Goal: Task Accomplishment & Management: Manage account settings

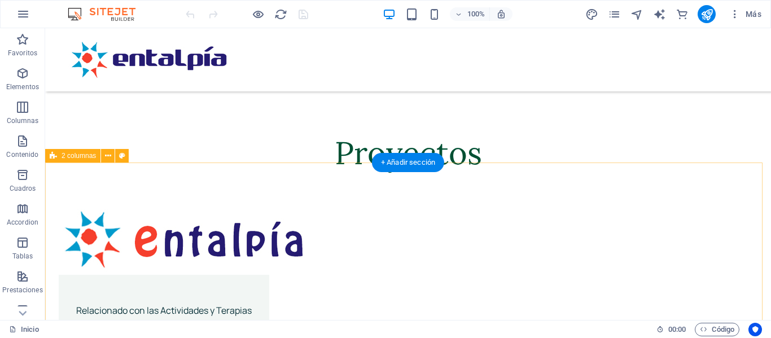
scroll to position [1581, 0]
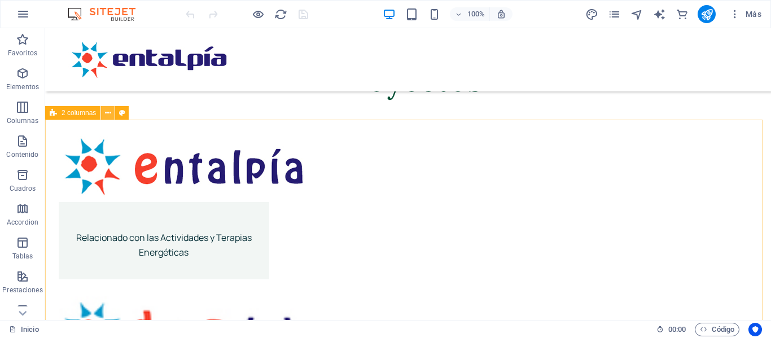
click at [110, 115] on icon at bounding box center [108, 113] width 6 height 12
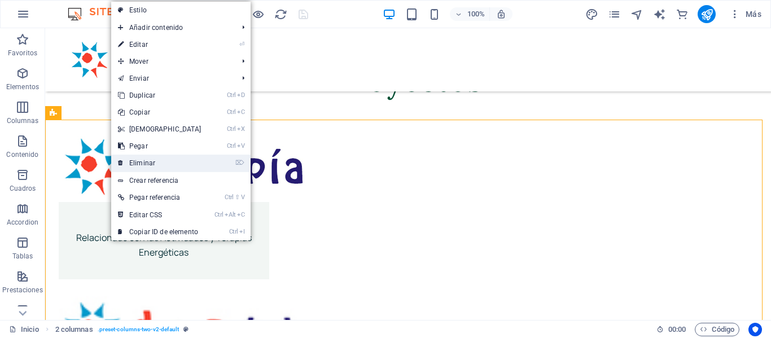
click at [146, 162] on link "⌦ Eliminar" at bounding box center [159, 163] width 97 height 17
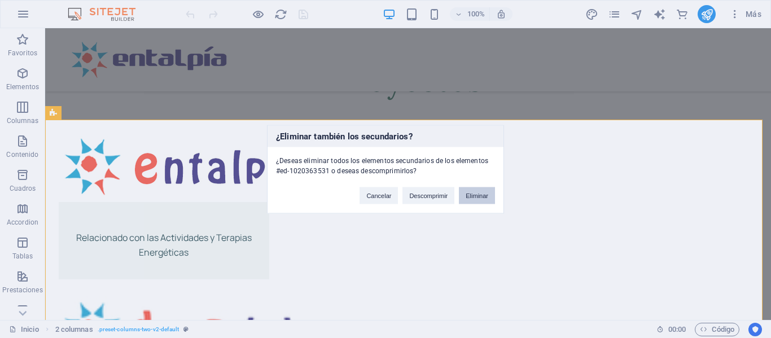
click at [490, 198] on button "Eliminar" at bounding box center [477, 195] width 36 height 17
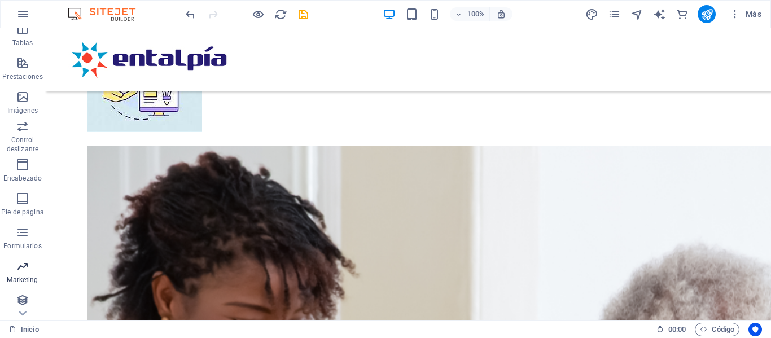
scroll to position [250, 0]
click at [22, 166] on icon "button" at bounding box center [23, 162] width 14 height 14
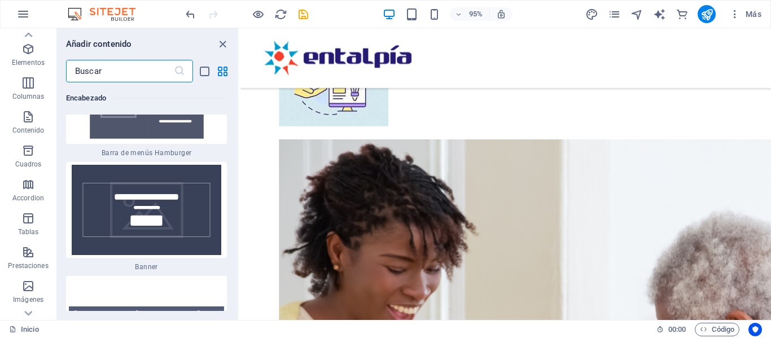
scroll to position [0, 0]
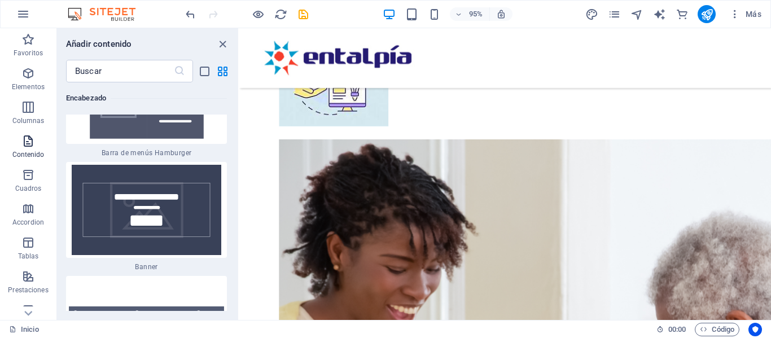
click at [25, 141] on icon "button" at bounding box center [28, 141] width 14 height 14
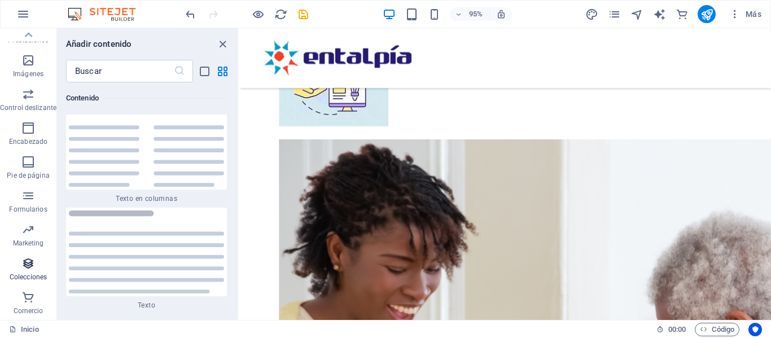
scroll to position [194, 0]
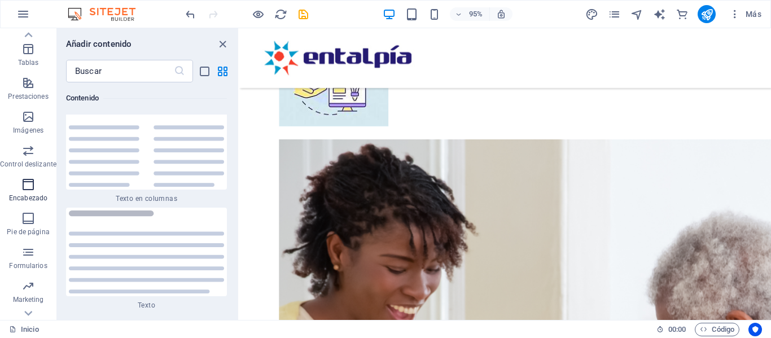
click at [28, 185] on icon "button" at bounding box center [28, 185] width 14 height 14
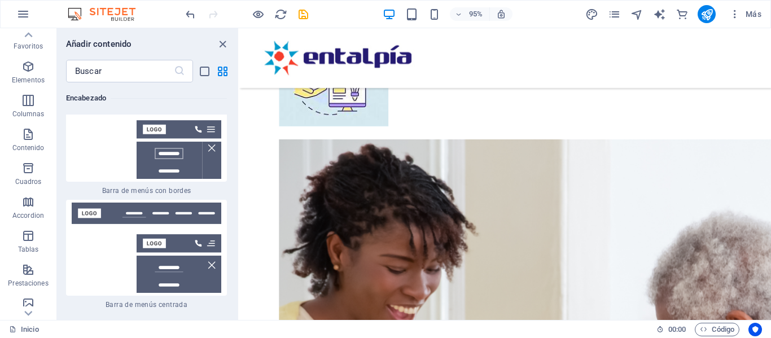
scroll to position [0, 0]
click at [739, 13] on icon "button" at bounding box center [734, 13] width 11 height 11
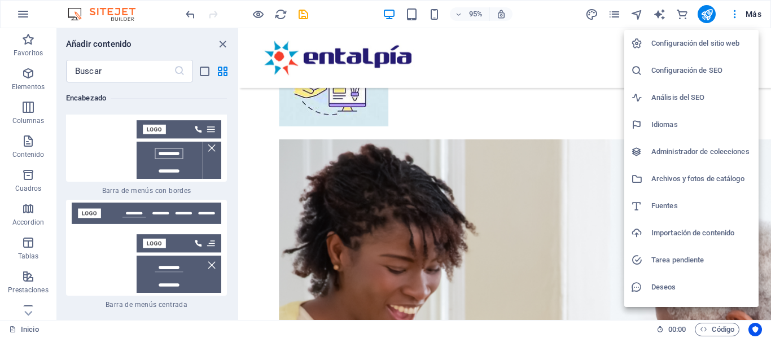
click at [696, 47] on h6 "Configuración del sitio web" at bounding box center [702, 44] width 101 height 14
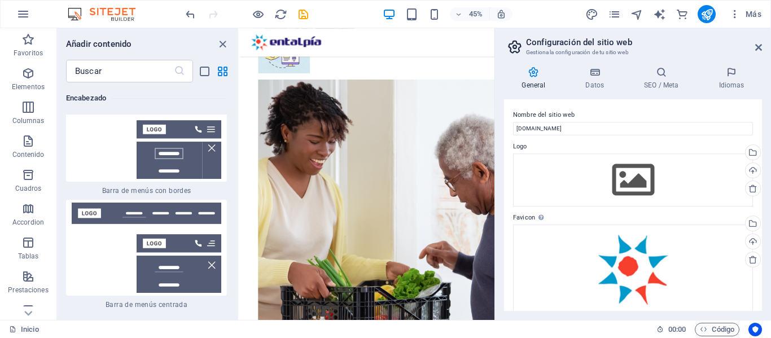
click at [754, 44] on h2 "Configuración del sitio web" at bounding box center [644, 42] width 236 height 10
click at [760, 46] on icon at bounding box center [758, 47] width 7 height 9
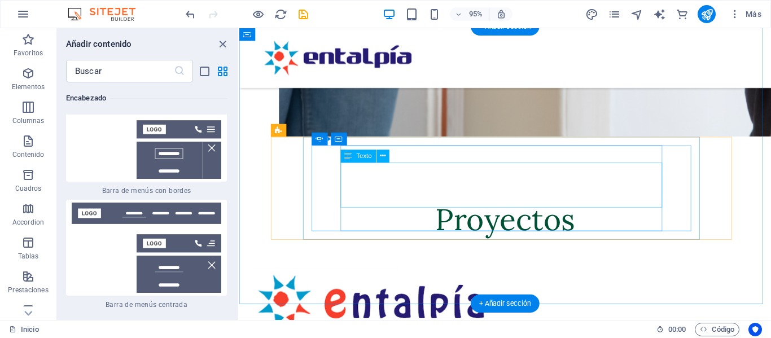
scroll to position [1164, 0]
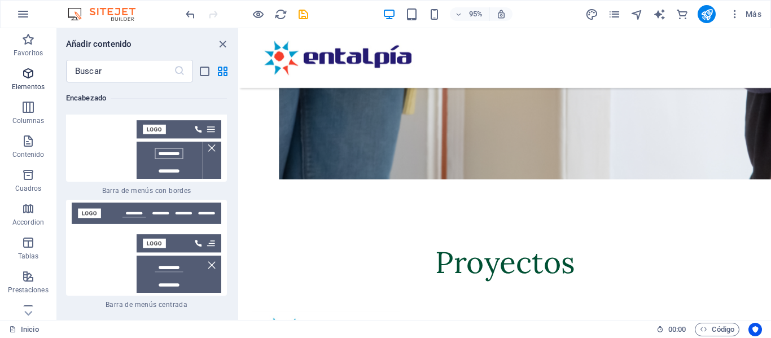
click at [30, 80] on span "Elementos" at bounding box center [28, 80] width 56 height 27
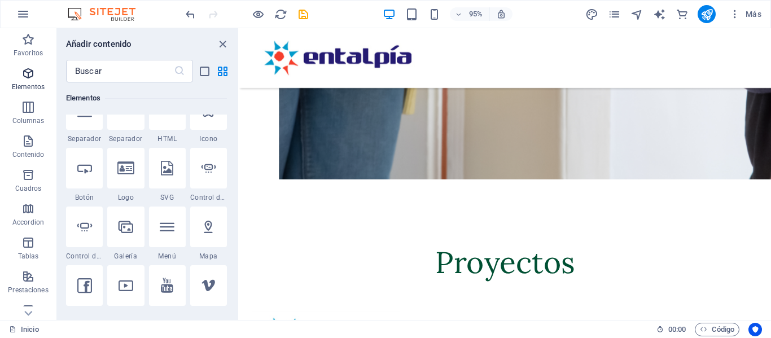
scroll to position [213, 0]
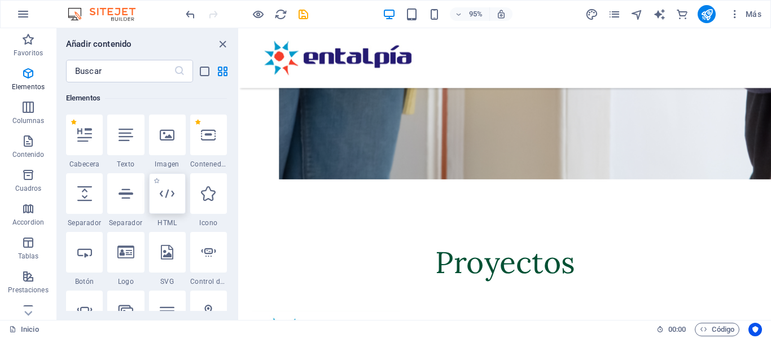
click at [173, 201] on div at bounding box center [167, 193] width 37 height 41
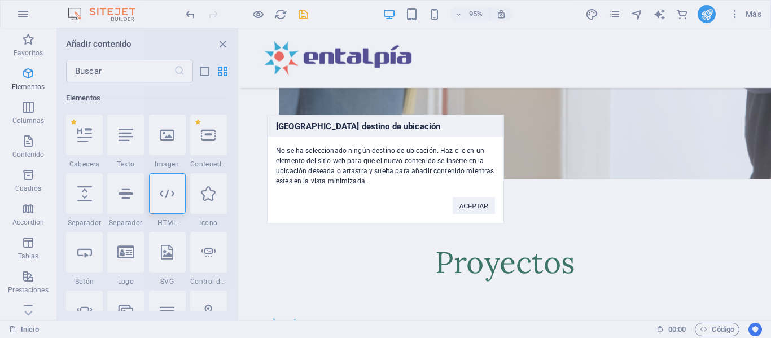
click at [517, 168] on div "Ningún destino de ubicación No se ha seleccionado ningún destino de ubicación. …" at bounding box center [385, 169] width 771 height 338
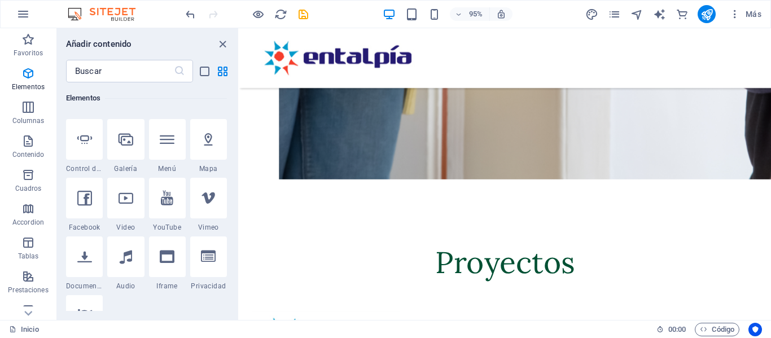
scroll to position [400, 0]
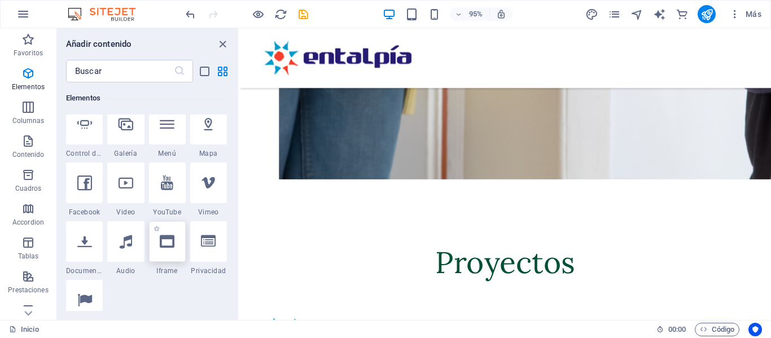
click at [170, 244] on icon at bounding box center [167, 241] width 15 height 15
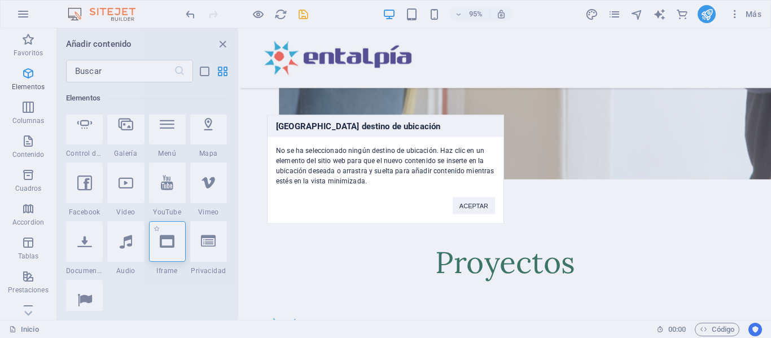
click at [167, 244] on div "Ningún destino de ubicación No se ha seleccionado ningún destino de ubicación. …" at bounding box center [385, 169] width 771 height 338
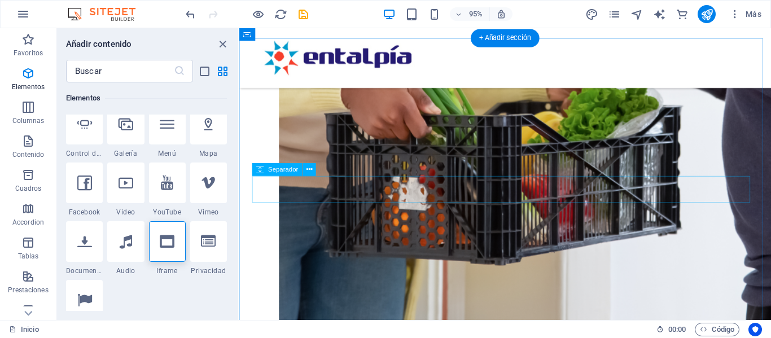
scroll to position [938, 0]
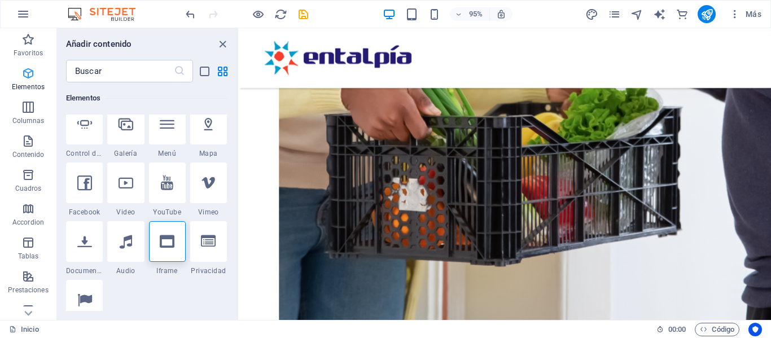
click at [32, 72] on icon "button" at bounding box center [28, 74] width 14 height 14
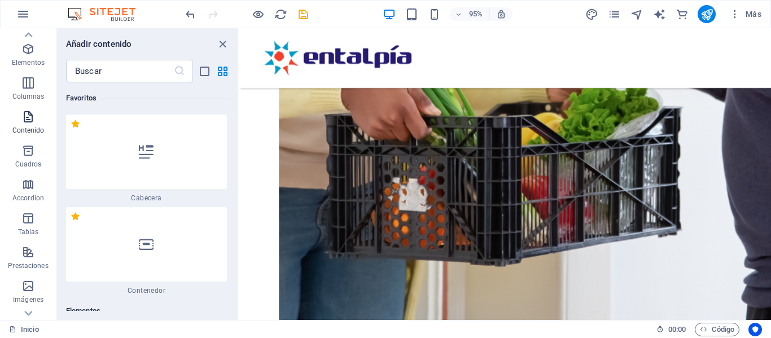
scroll to position [0, 0]
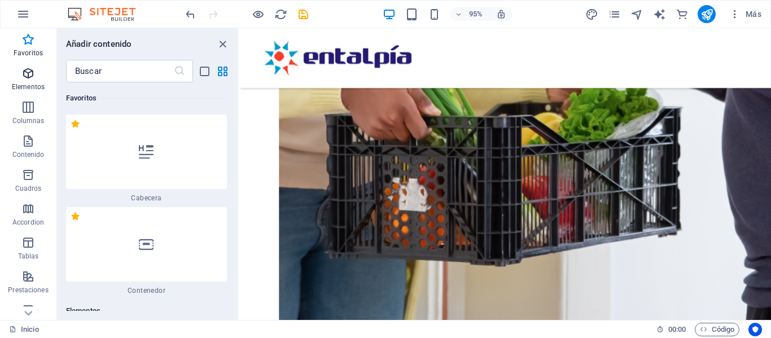
click at [27, 77] on icon "button" at bounding box center [28, 74] width 14 height 14
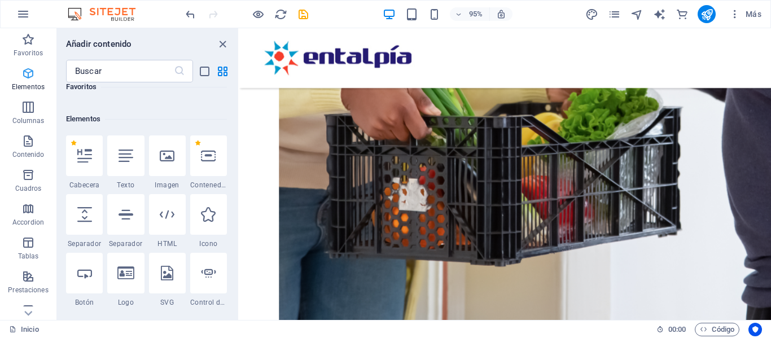
scroll to position [213, 0]
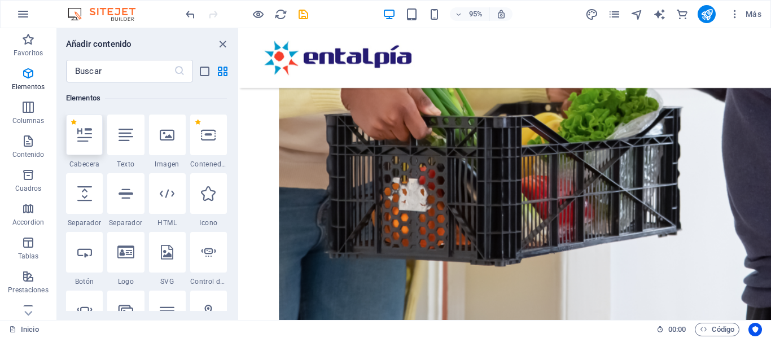
click at [80, 136] on icon at bounding box center [84, 135] width 15 height 15
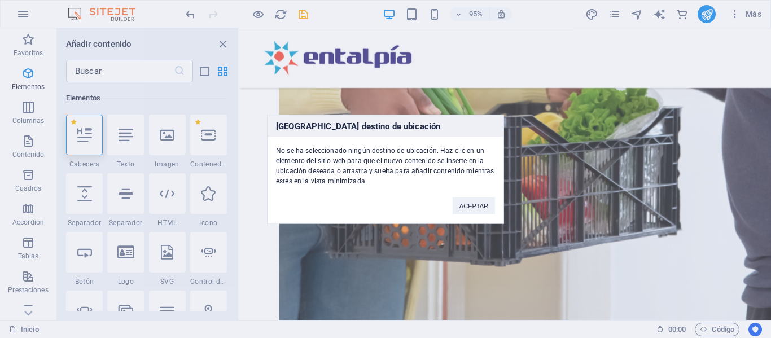
click at [284, 100] on div "Ningún destino de ubicación No se ha seleccionado ningún destino de ubicación. …" at bounding box center [385, 169] width 771 height 338
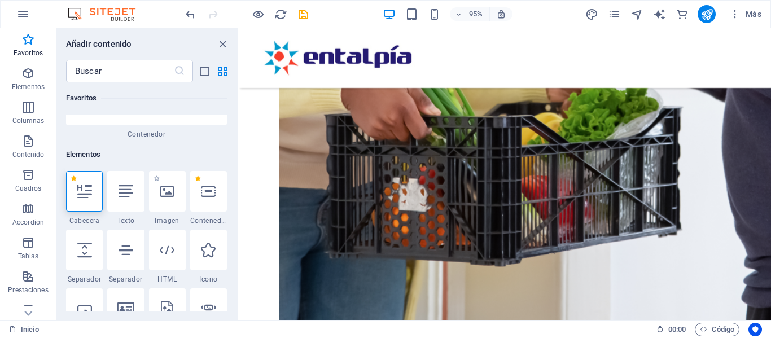
scroll to position [0, 0]
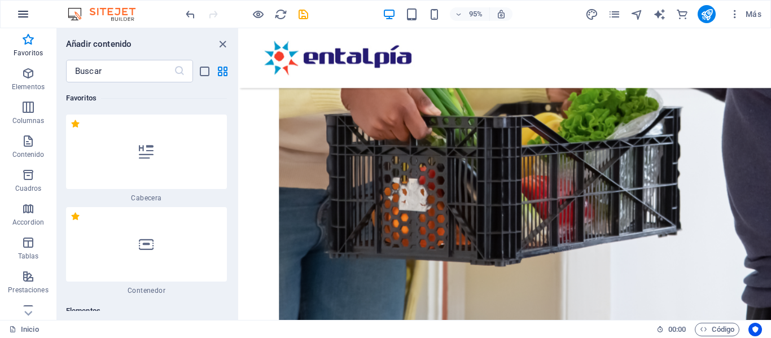
click at [24, 15] on icon "button" at bounding box center [23, 14] width 14 height 14
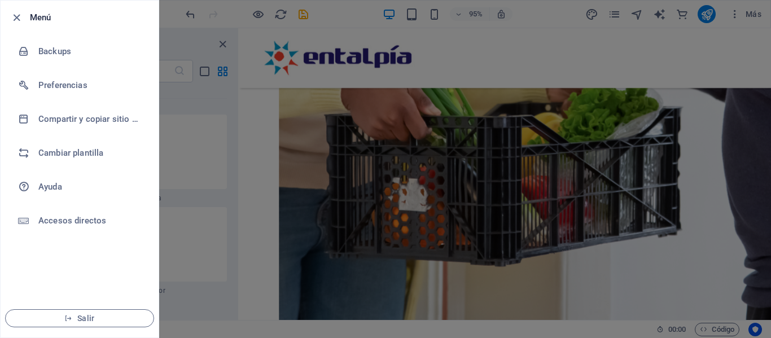
click at [174, 40] on div at bounding box center [385, 169] width 771 height 338
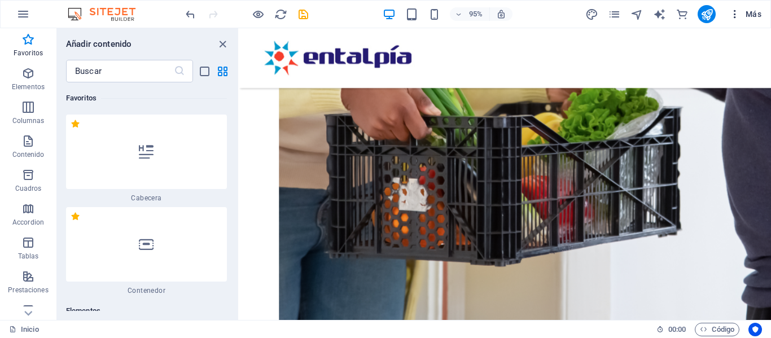
click at [739, 16] on icon "button" at bounding box center [734, 13] width 11 height 11
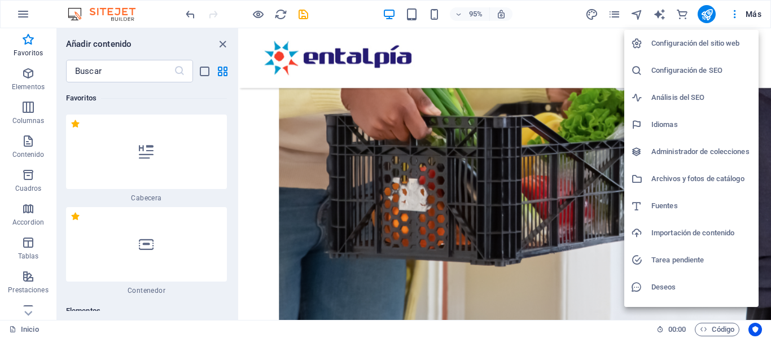
click at [684, 40] on h6 "Configuración del sitio web" at bounding box center [702, 44] width 101 height 14
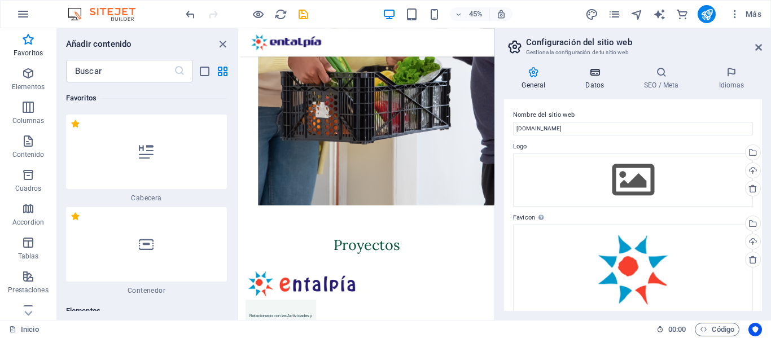
click at [591, 77] on icon at bounding box center [595, 72] width 54 height 11
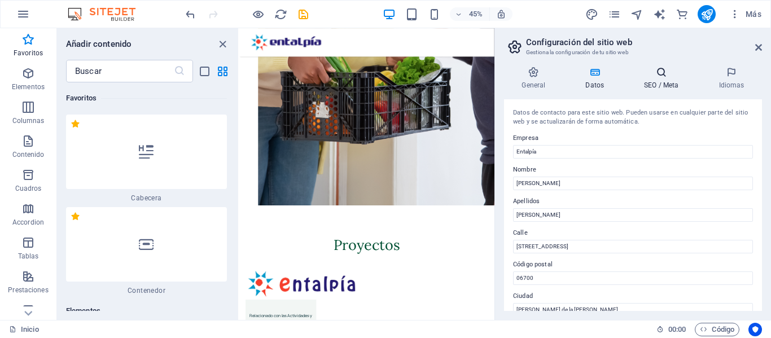
click at [659, 78] on h4 "SEO / Meta" at bounding box center [664, 79] width 75 height 24
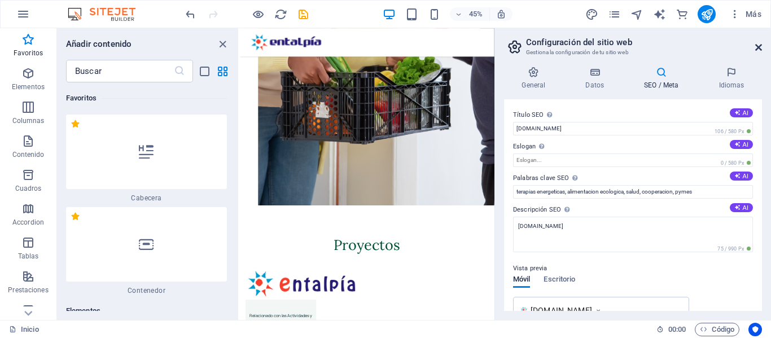
click at [762, 48] on icon at bounding box center [758, 47] width 7 height 9
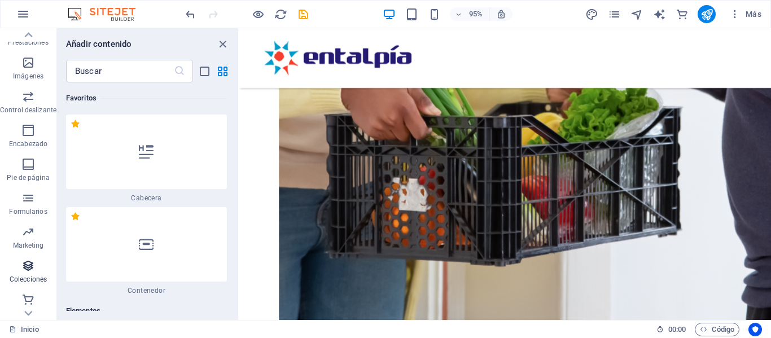
scroll to position [250, 0]
click at [27, 136] on span "Encabezado" at bounding box center [28, 134] width 56 height 27
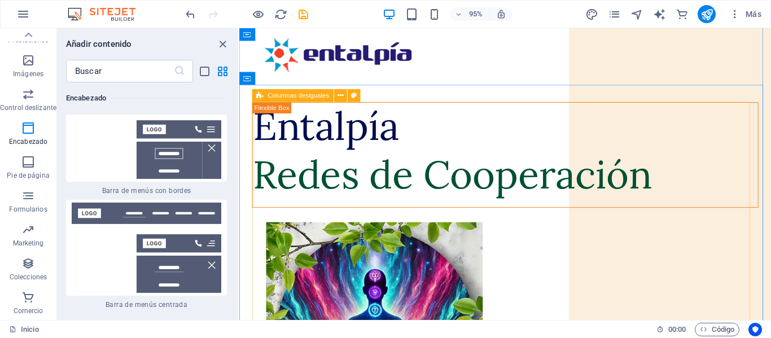
scroll to position [0, 0]
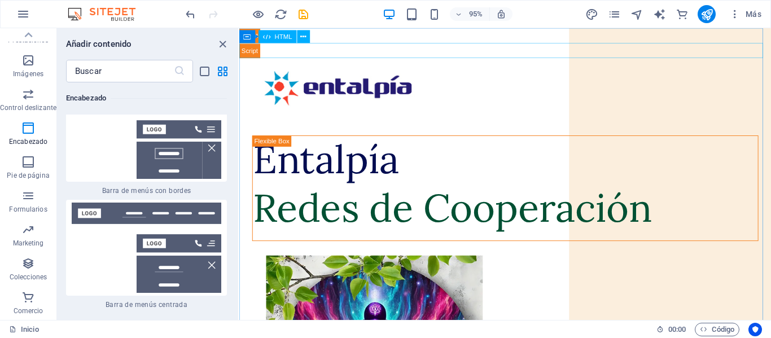
click at [272, 37] on div "HTML" at bounding box center [278, 36] width 38 height 13
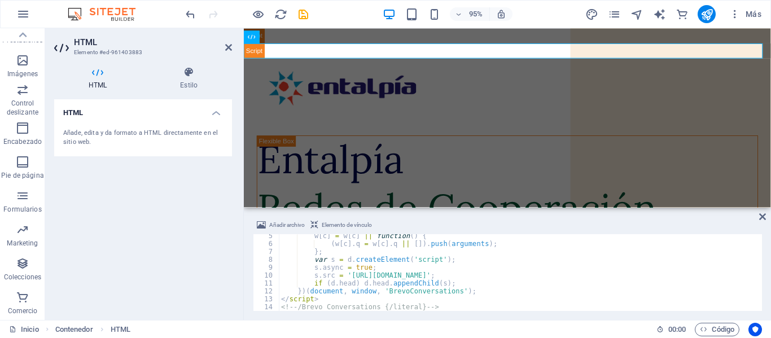
scroll to position [34, 0]
click at [337, 34] on div at bounding box center [521, 36] width 555 height 16
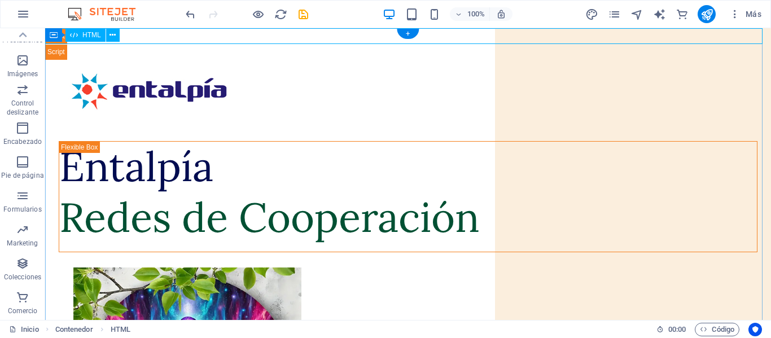
click at [196, 33] on div at bounding box center [408, 36] width 726 height 16
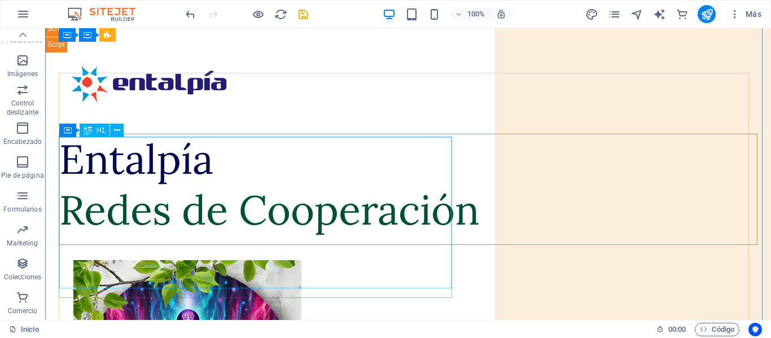
scroll to position [0, 0]
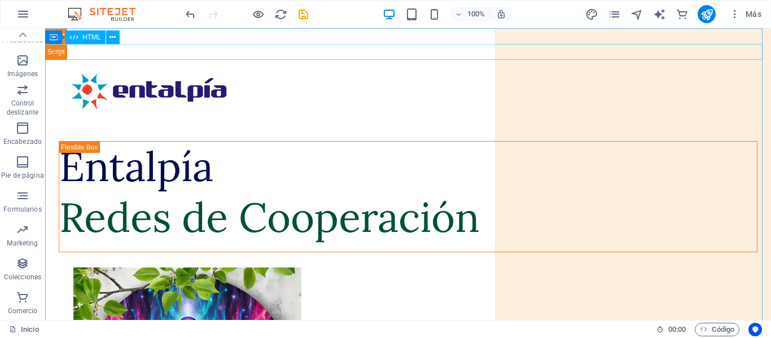
click at [81, 36] on div "HTML" at bounding box center [85, 37] width 40 height 14
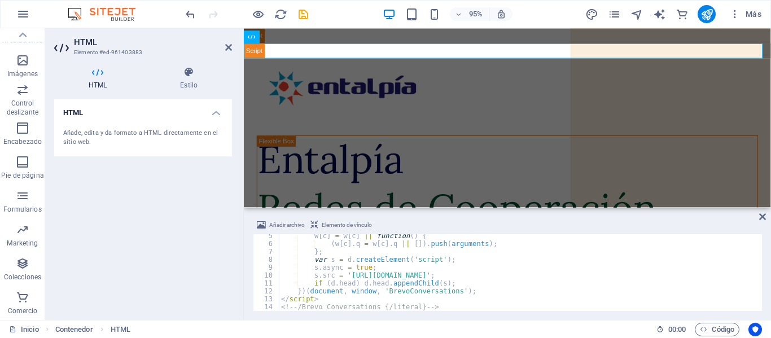
click at [94, 75] on icon at bounding box center [97, 72] width 87 height 11
click at [226, 47] on icon at bounding box center [228, 47] width 7 height 9
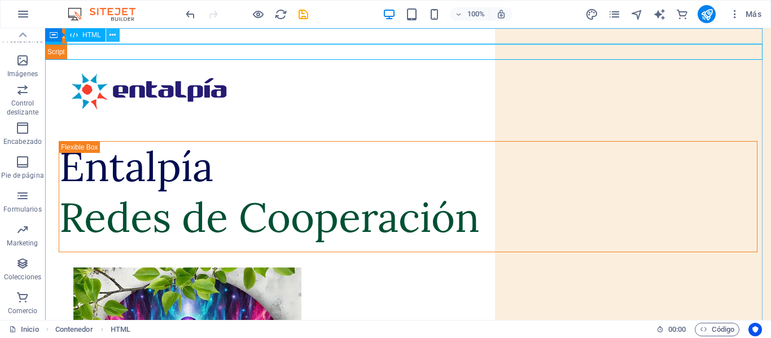
click at [115, 34] on icon at bounding box center [113, 35] width 6 height 12
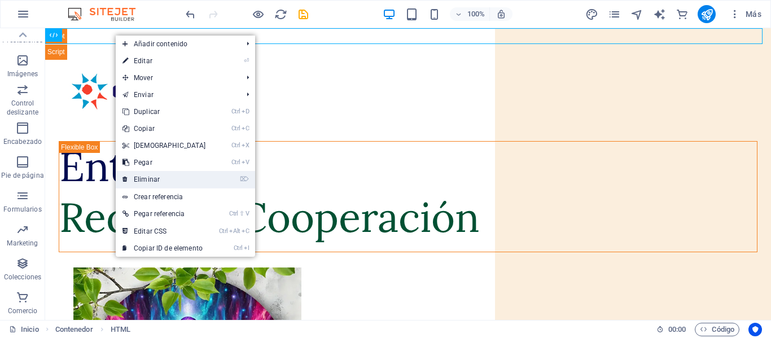
click at [157, 180] on link "⌦ Eliminar" at bounding box center [164, 179] width 97 height 17
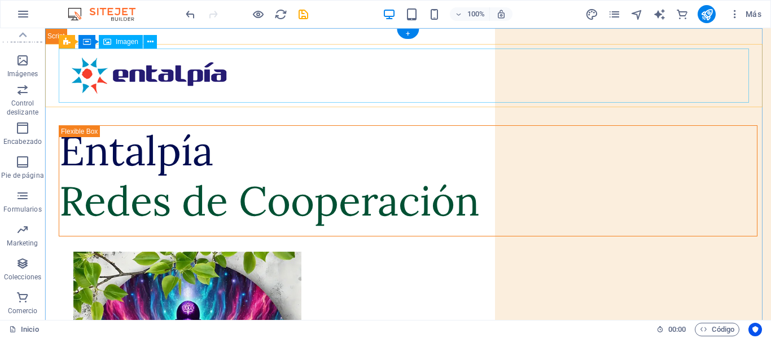
click at [283, 63] on figure at bounding box center [408, 76] width 699 height 54
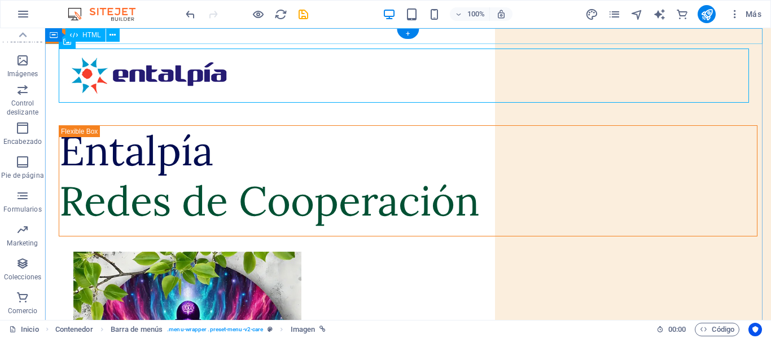
click at [230, 34] on div at bounding box center [408, 36] width 726 height 16
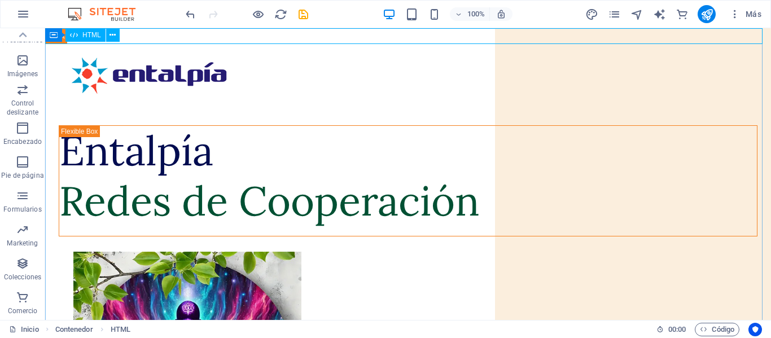
click at [91, 34] on span "HTML" at bounding box center [91, 35] width 19 height 7
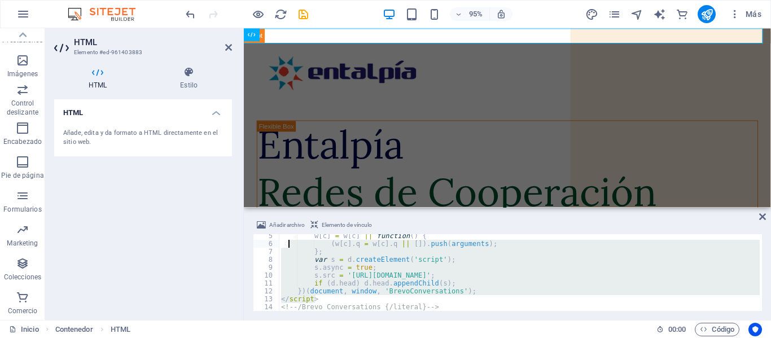
drag, startPoint x: 451, startPoint y: 301, endPoint x: 287, endPoint y: 246, distance: 172.3
click at [287, 246] on div "w [ c ] = w [ c ] || function ( ) { ( w [ c ] . q = w [ c ] . q || [ ]) . push …" at bounding box center [519, 278] width 481 height 93
click at [419, 295] on div "w [ c ] = w [ c ] || function ( ) { ( w [ c ] . q = w [ c ] . q || [ ]) . push …" at bounding box center [519, 272] width 481 height 77
type textarea "})(document, window, 'BrevoConversations');"
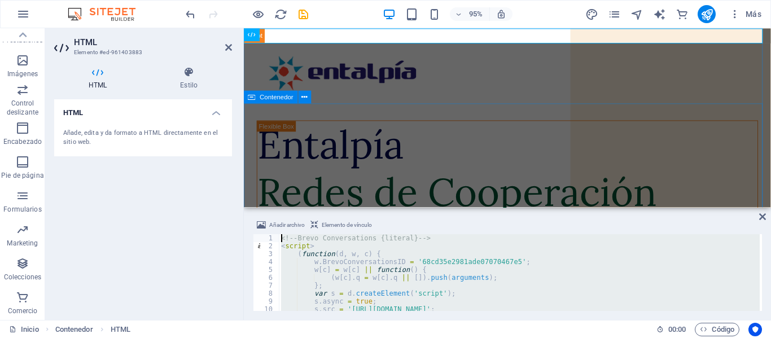
drag, startPoint x: 686, startPoint y: 337, endPoint x: 248, endPoint y: 208, distance: 456.8
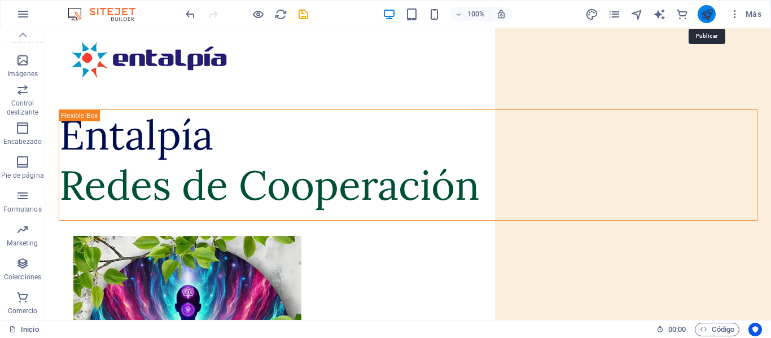
click at [706, 12] on icon "publish" at bounding box center [707, 14] width 13 height 13
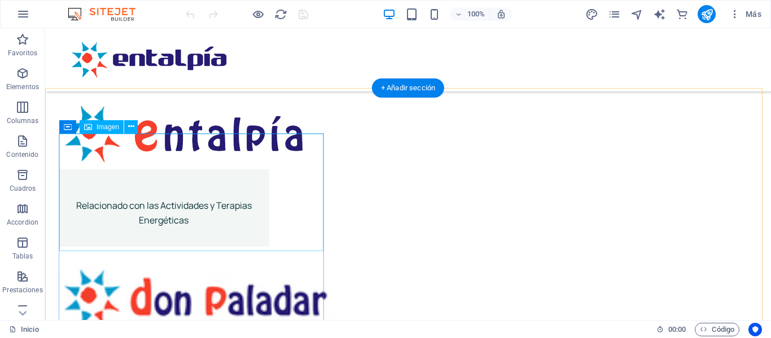
scroll to position [1581, 0]
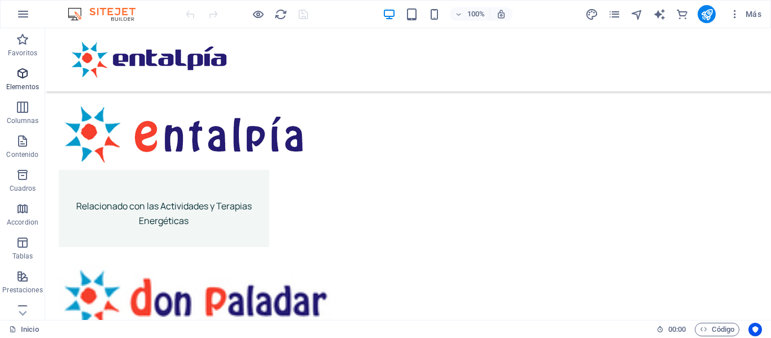
click at [16, 71] on icon "button" at bounding box center [23, 74] width 14 height 14
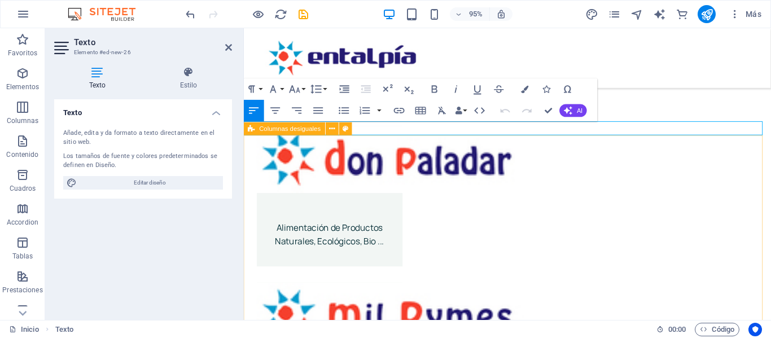
scroll to position [1429, 0]
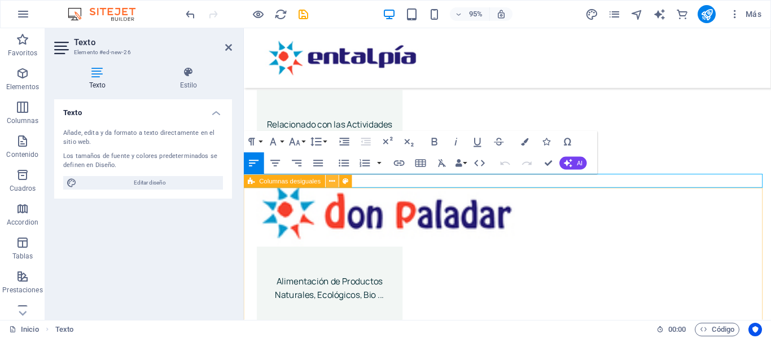
click at [330, 181] on icon at bounding box center [332, 181] width 6 height 11
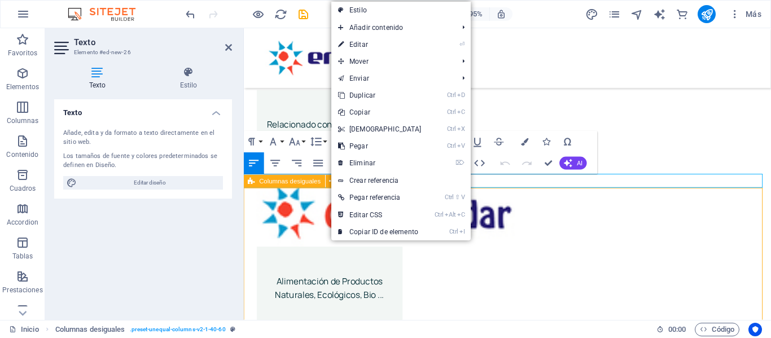
scroll to position [1487, 0]
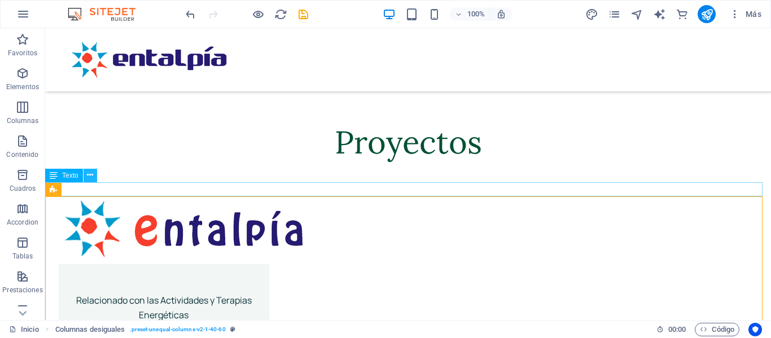
click at [90, 177] on icon at bounding box center [90, 175] width 6 height 12
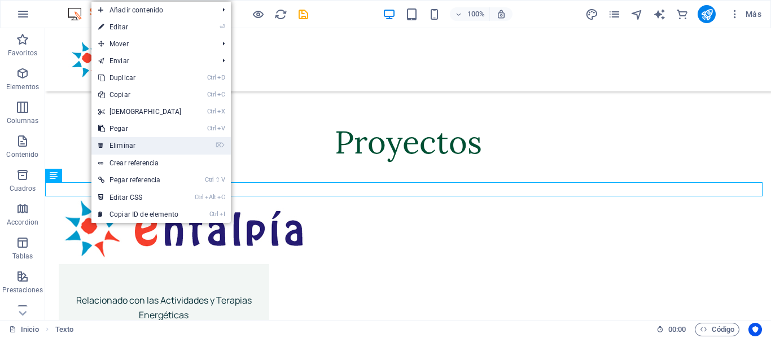
click at [130, 147] on link "⌦ Eliminar" at bounding box center [139, 145] width 97 height 17
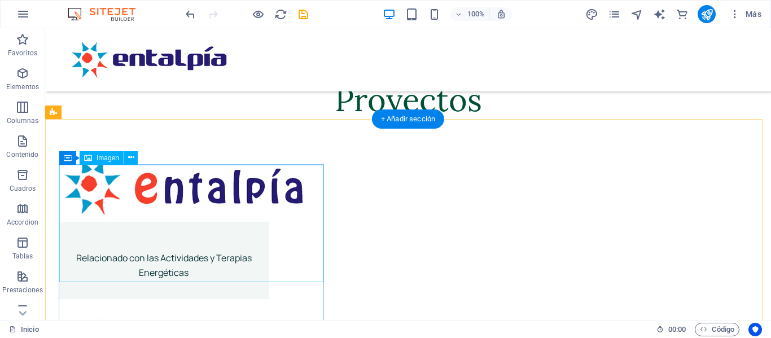
scroll to position [1600, 0]
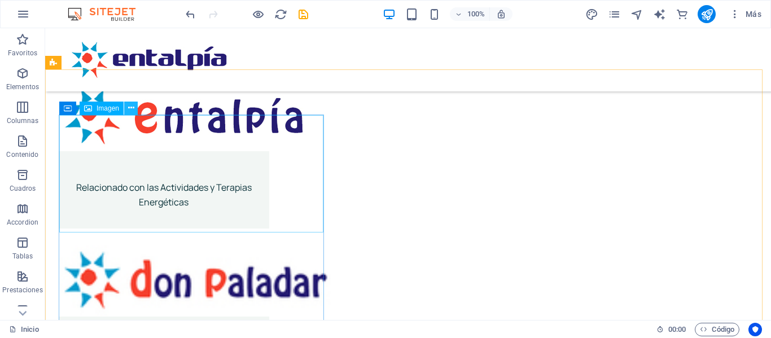
click at [130, 110] on icon at bounding box center [131, 108] width 6 height 12
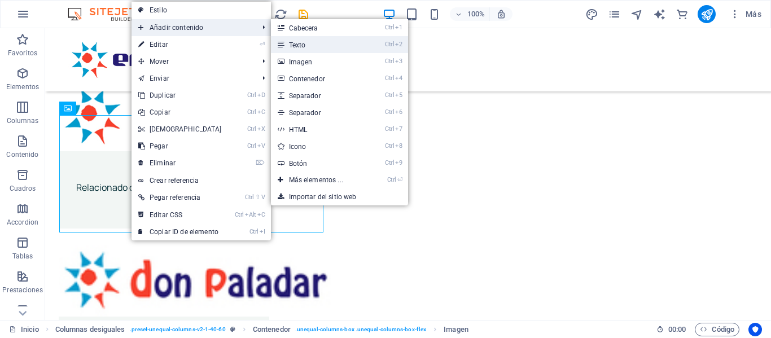
click at [334, 50] on link "Ctrl 2 Texto" at bounding box center [318, 44] width 95 height 17
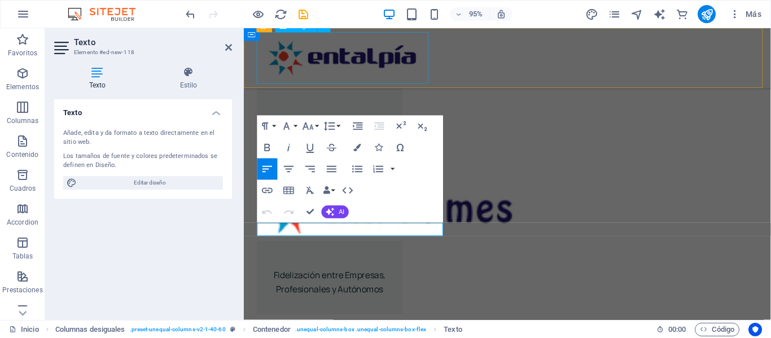
scroll to position [1541, 0]
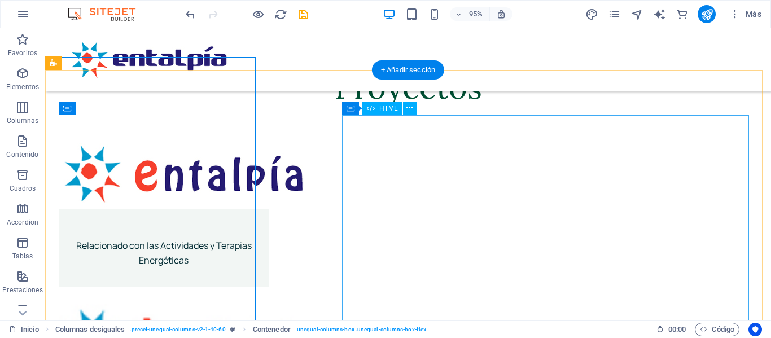
scroll to position [1599, 0]
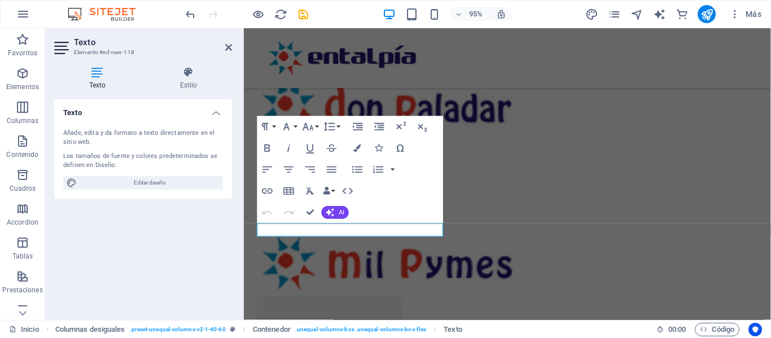
click at [121, 240] on div "Texto Añade, edita y da formato a texto directamente en el sitio web. Los tamañ…" at bounding box center [143, 205] width 178 height 212
click at [292, 169] on icon "button" at bounding box center [289, 170] width 10 height 6
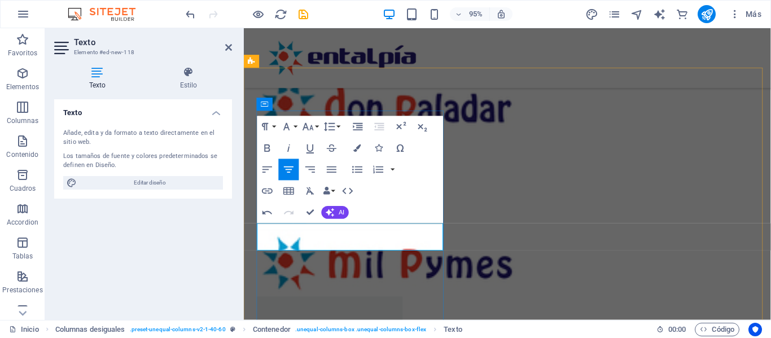
click at [269, 147] on icon "button" at bounding box center [268, 148] width 6 height 7
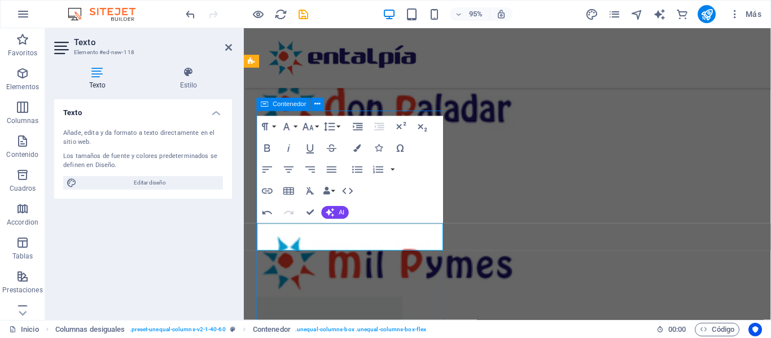
scroll to position [1599, 0]
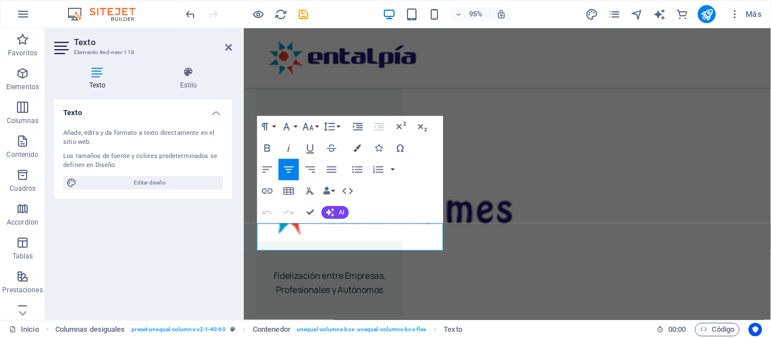
scroll to position [1541, 0]
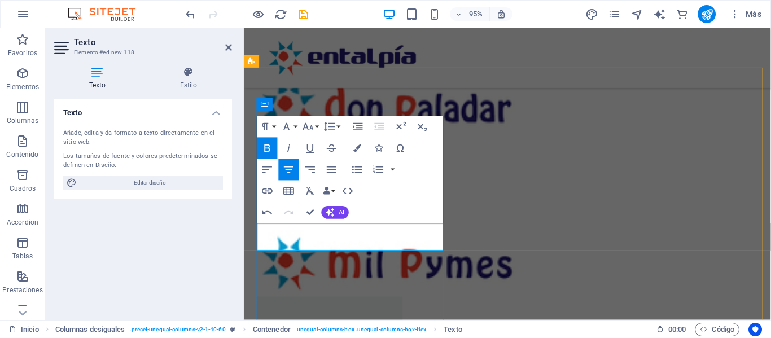
drag, startPoint x: 340, startPoint y: 256, endPoint x: 351, endPoint y: 257, distance: 11.3
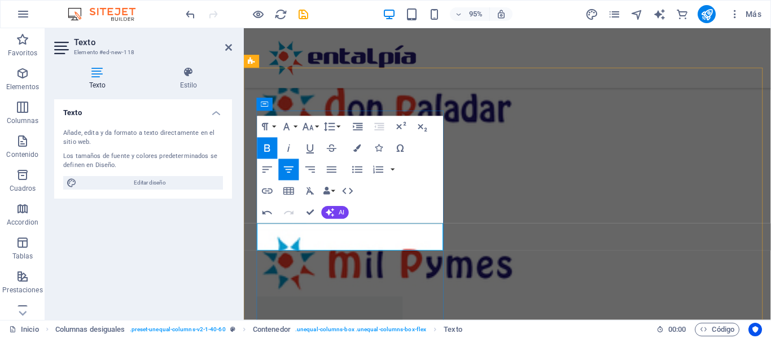
drag, startPoint x: 344, startPoint y: 251, endPoint x: 338, endPoint y: 251, distance: 6.8
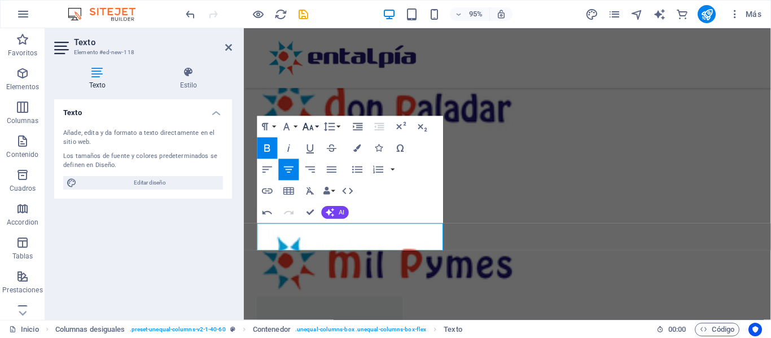
click at [317, 128] on button "Font Size" at bounding box center [310, 126] width 20 height 21
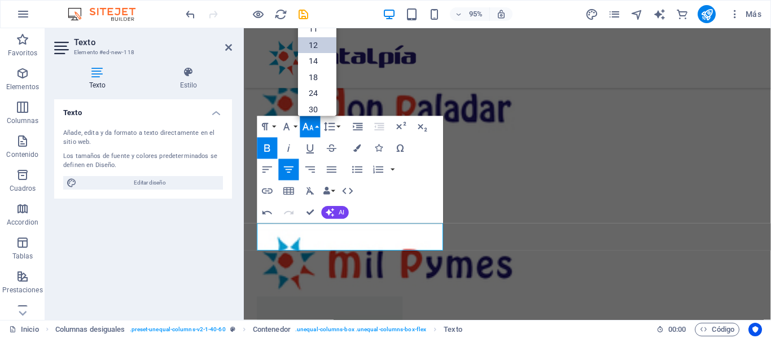
click at [317, 43] on link "12" at bounding box center [317, 45] width 38 height 16
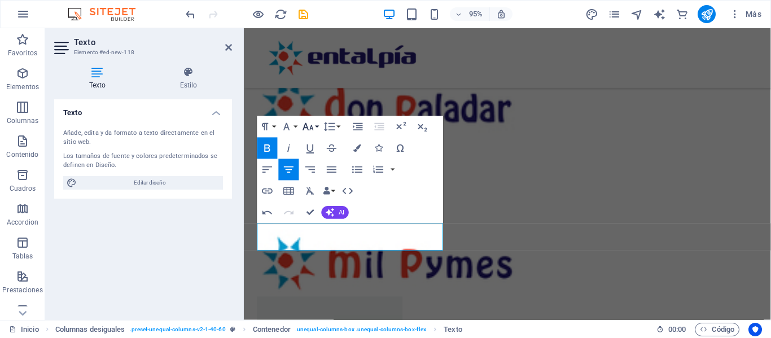
click at [313, 126] on icon "button" at bounding box center [308, 126] width 13 height 13
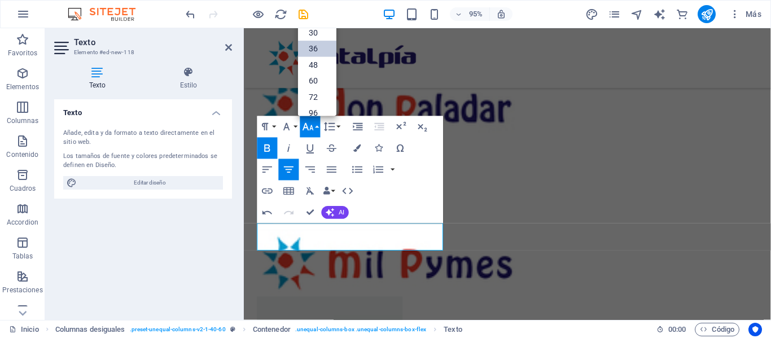
click at [316, 46] on link "36" at bounding box center [317, 49] width 38 height 16
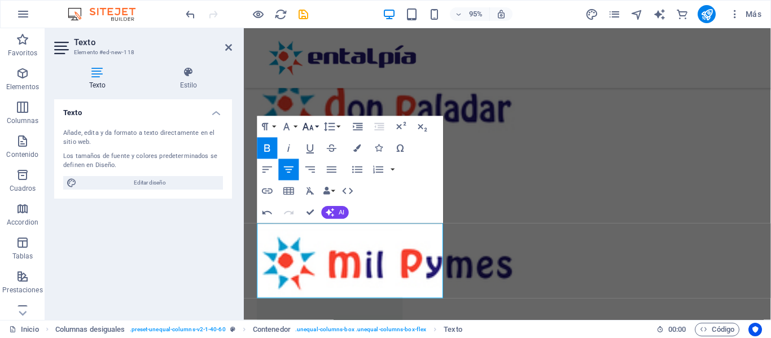
click at [318, 130] on button "Font Size" at bounding box center [310, 126] width 20 height 21
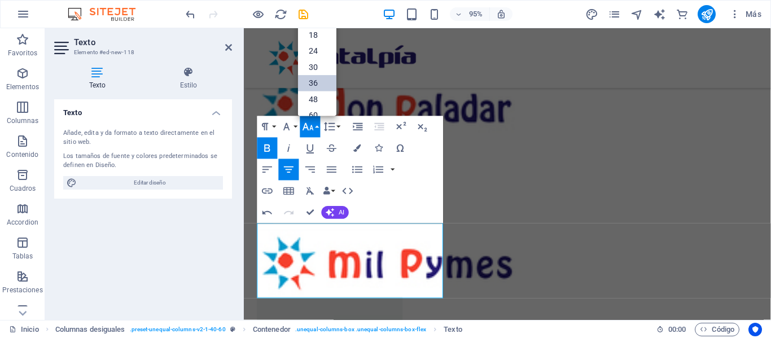
scroll to position [0, 0]
click at [326, 96] on link "24" at bounding box center [317, 93] width 38 height 16
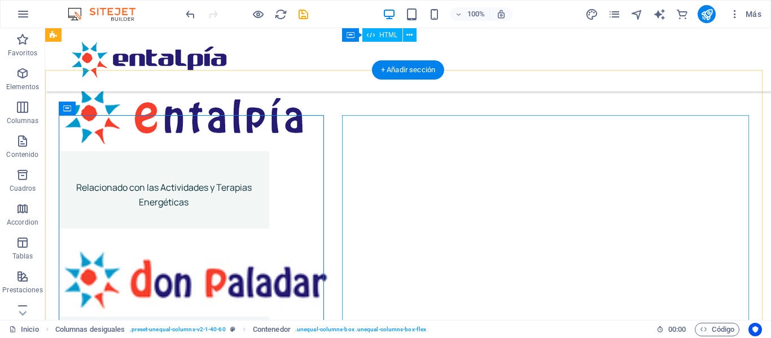
scroll to position [1599, 0]
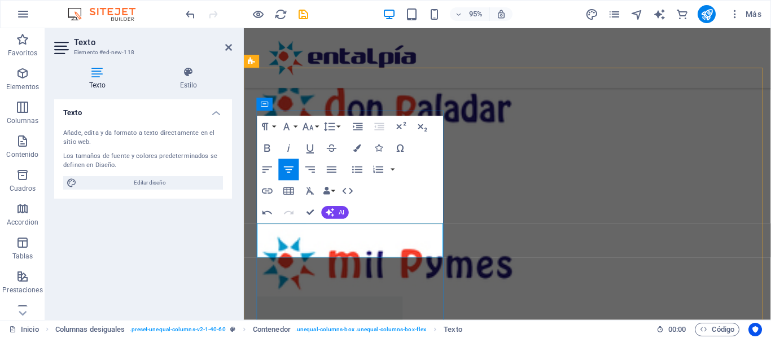
click at [319, 127] on button "Font Size" at bounding box center [310, 126] width 20 height 21
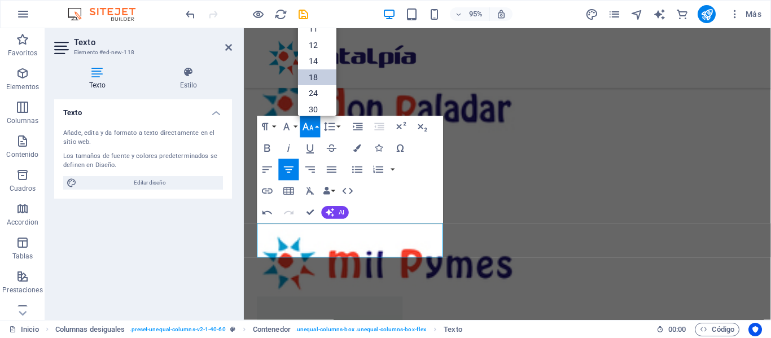
click at [324, 72] on link "18" at bounding box center [317, 77] width 38 height 16
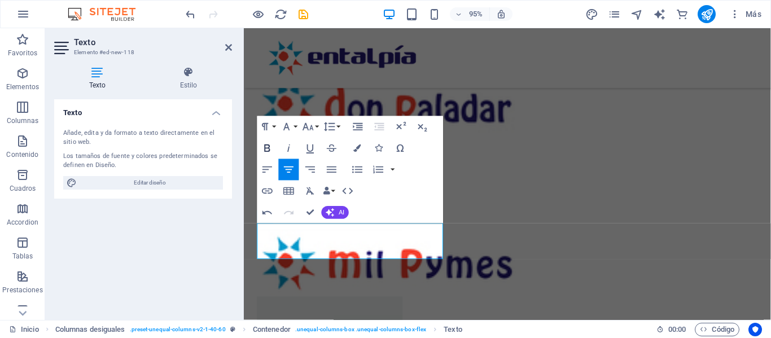
click at [268, 148] on icon "button" at bounding box center [267, 148] width 13 height 13
click at [391, 204] on div "Paragraph Format Normal Heading 1 Heading 2 Heading 3 Heading 4 Heading 5 Headi…" at bounding box center [350, 169] width 186 height 107
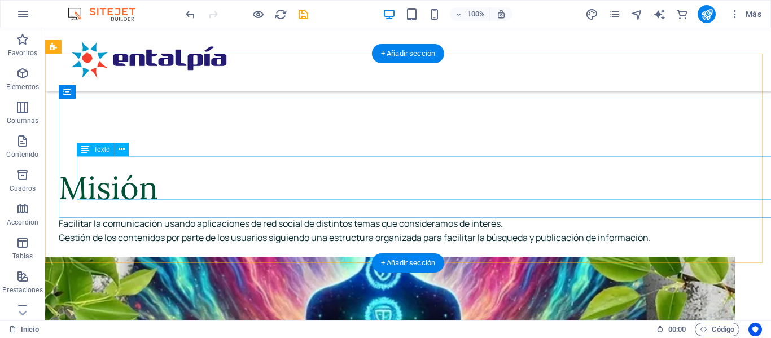
scroll to position [2120, 0]
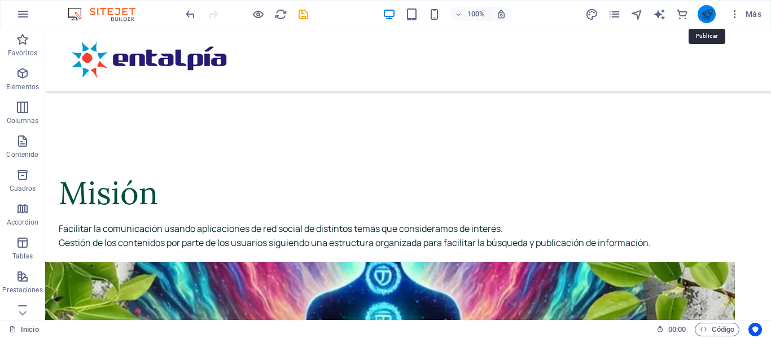
click at [702, 14] on icon "publish" at bounding box center [707, 14] width 13 height 13
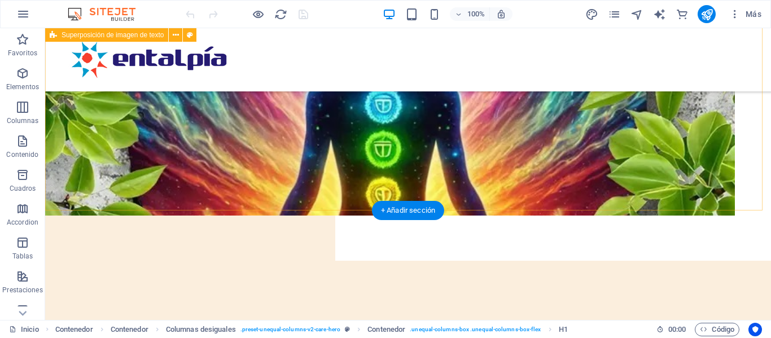
scroll to position [2346, 0]
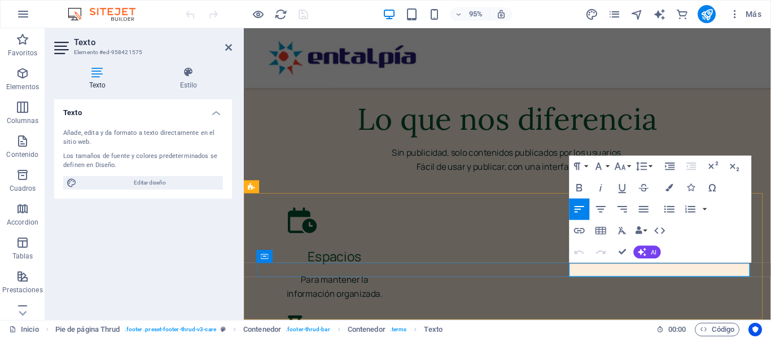
scroll to position [2273, 0]
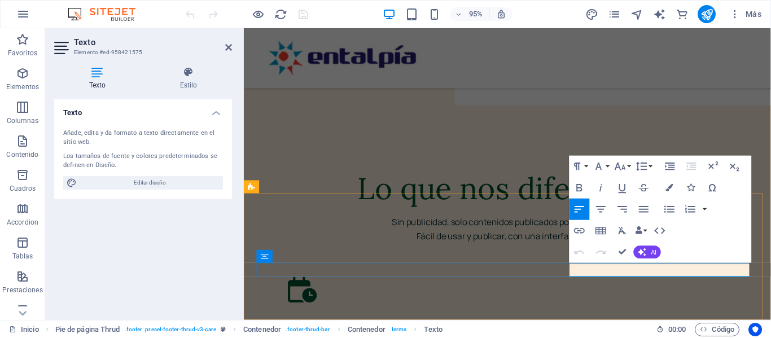
click at [583, 226] on icon "button" at bounding box center [580, 231] width 13 height 13
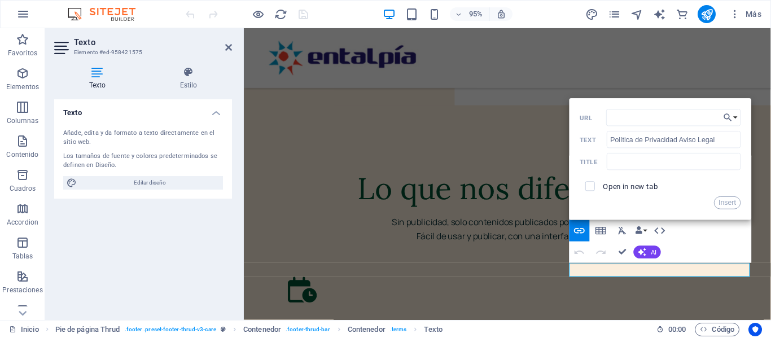
click at [689, 204] on div "Insert" at bounding box center [660, 203] width 161 height 13
click at [687, 239] on div "Paragraph Format Normal Heading 1 Heading 2 Heading 3 Heading 4 Heading 5 Headi…" at bounding box center [661, 209] width 182 height 107
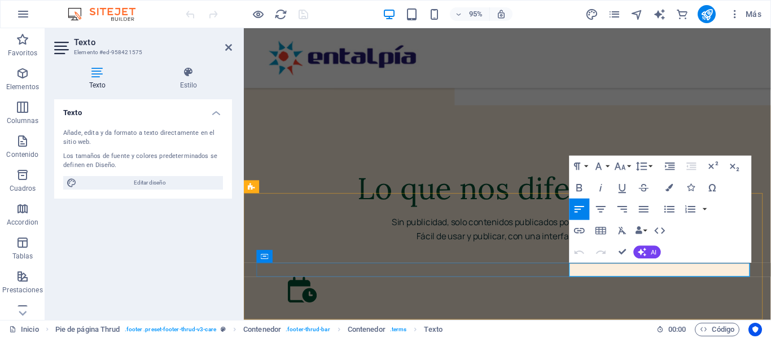
click at [583, 231] on icon "button" at bounding box center [580, 231] width 13 height 13
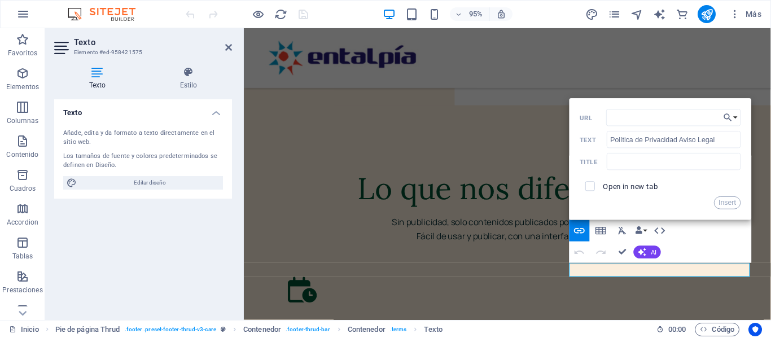
click at [669, 200] on div "Insert" at bounding box center [660, 203] width 161 height 13
click at [708, 81] on div "Menú" at bounding box center [521, 59] width 555 height 63
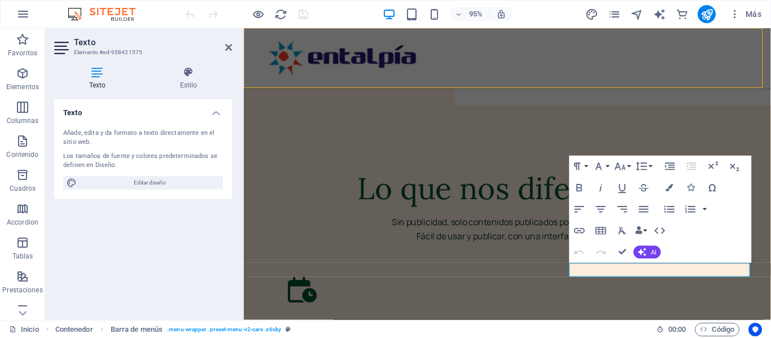
scroll to position [2331, 0]
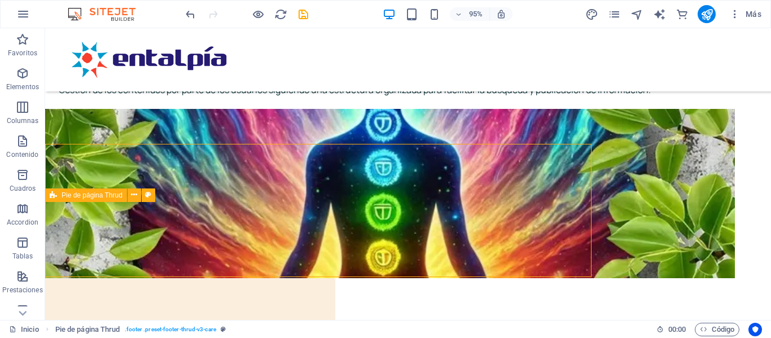
scroll to position [2331, 0]
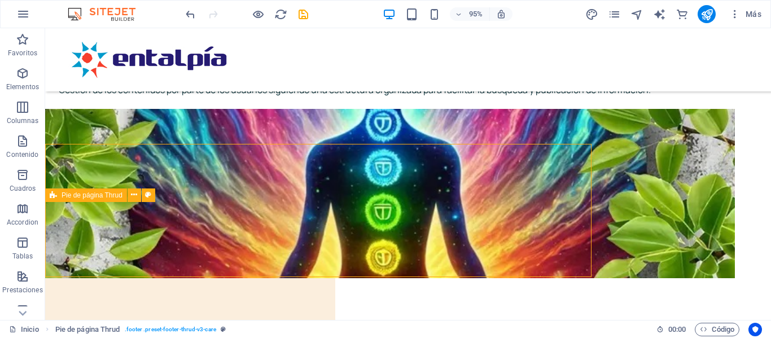
scroll to position [2331, 0]
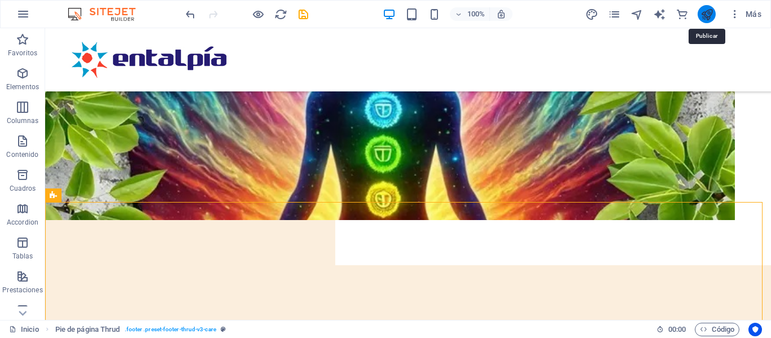
click at [706, 9] on icon "publish" at bounding box center [707, 14] width 13 height 13
